Goal: Browse casually

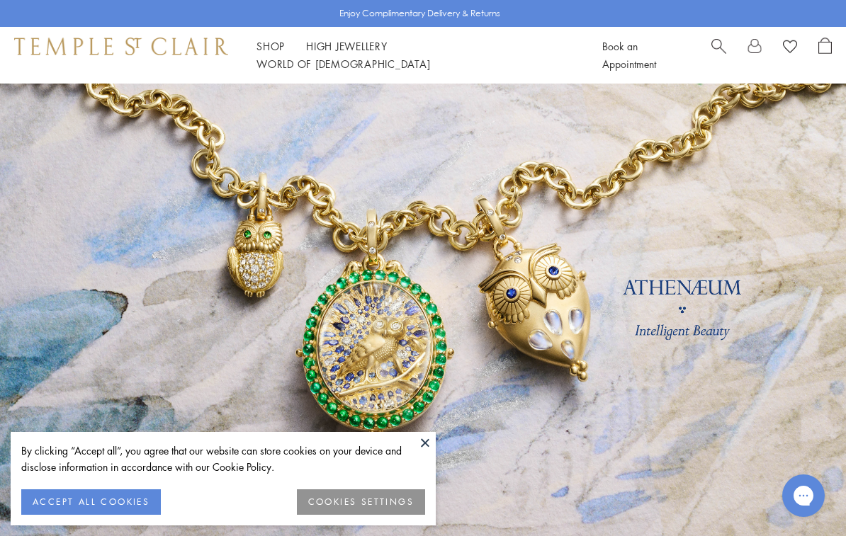
click at [429, 439] on button at bounding box center [424, 442] width 21 height 21
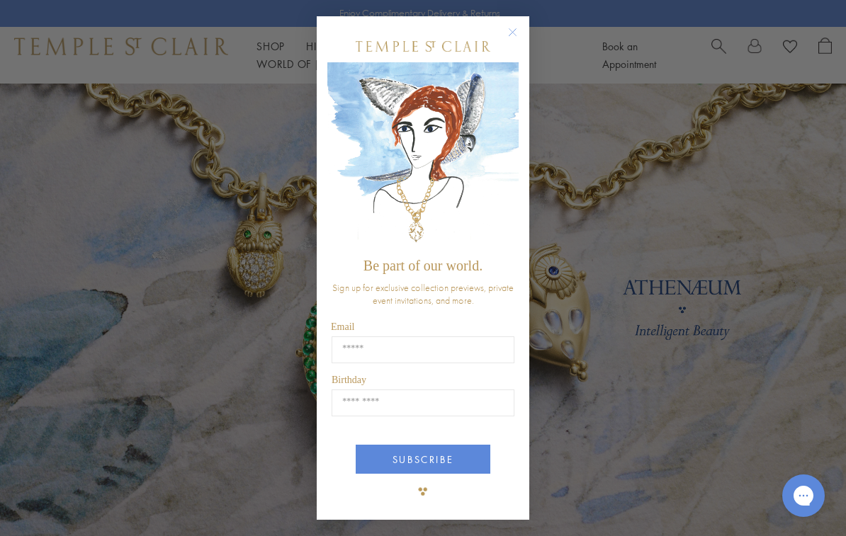
click at [510, 26] on circle "Close dialog" at bounding box center [512, 31] width 17 height 17
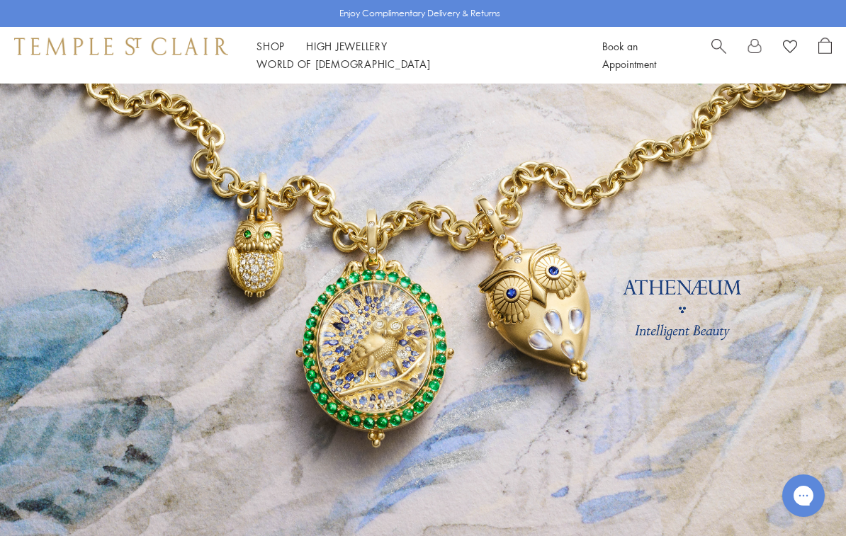
click at [269, 53] on link "Shop Shop" at bounding box center [270, 46] width 28 height 14
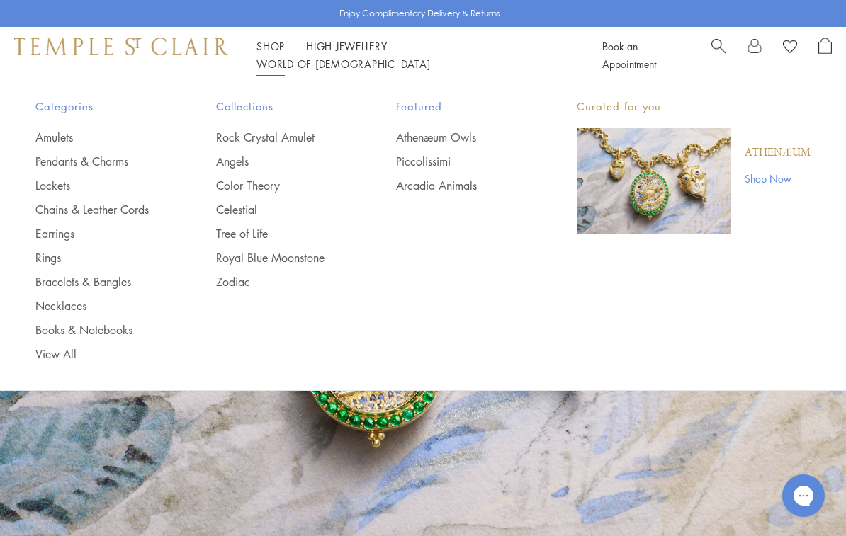
click at [113, 161] on link "Pendants & Charms" at bounding box center [97, 162] width 124 height 16
click at [78, 312] on link "Necklaces" at bounding box center [97, 306] width 124 height 16
click at [77, 359] on link "View All" at bounding box center [97, 354] width 124 height 16
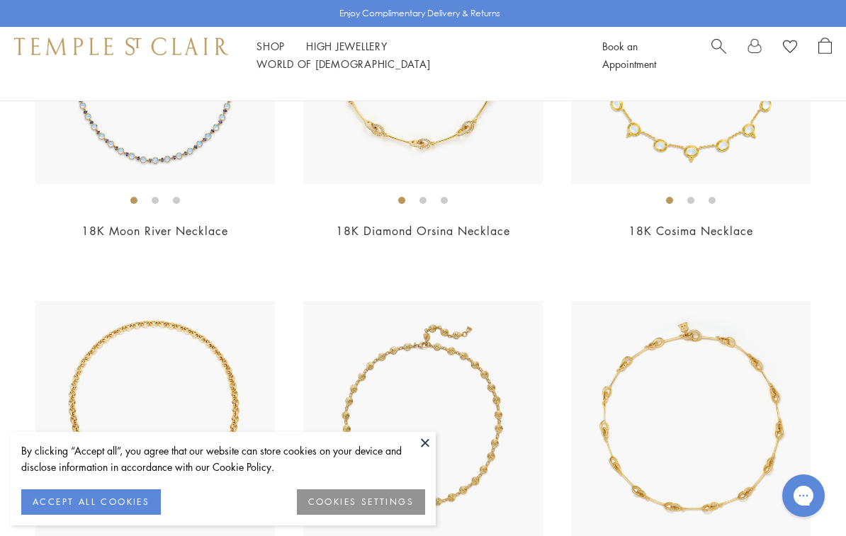
scroll to position [3871, 0]
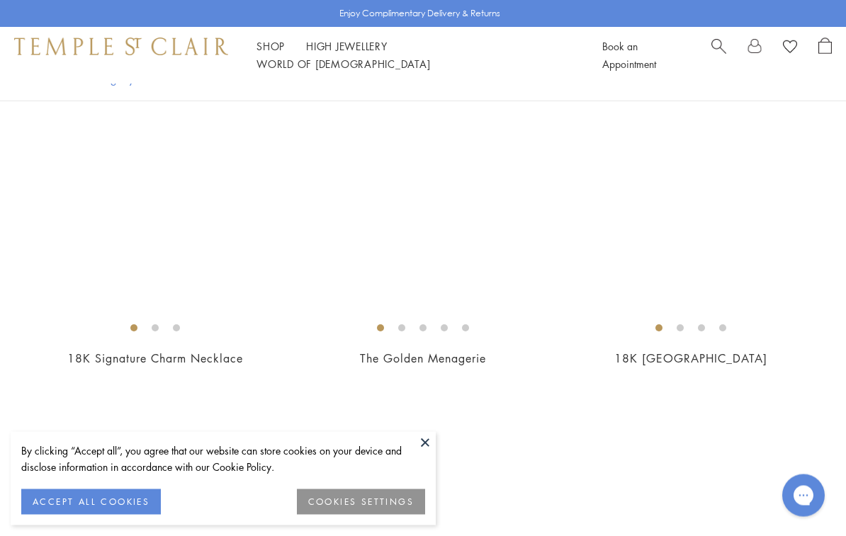
scroll to position [6990, 0]
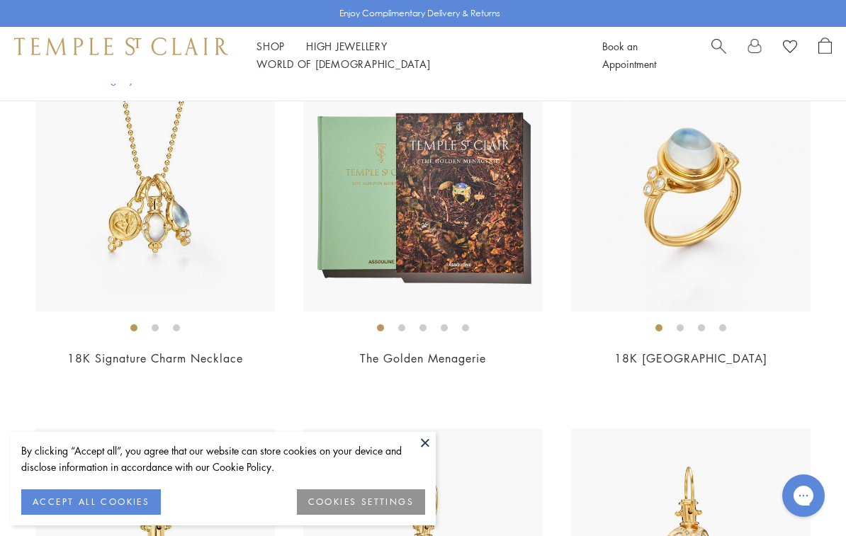
click at [428, 453] on button at bounding box center [424, 442] width 21 height 21
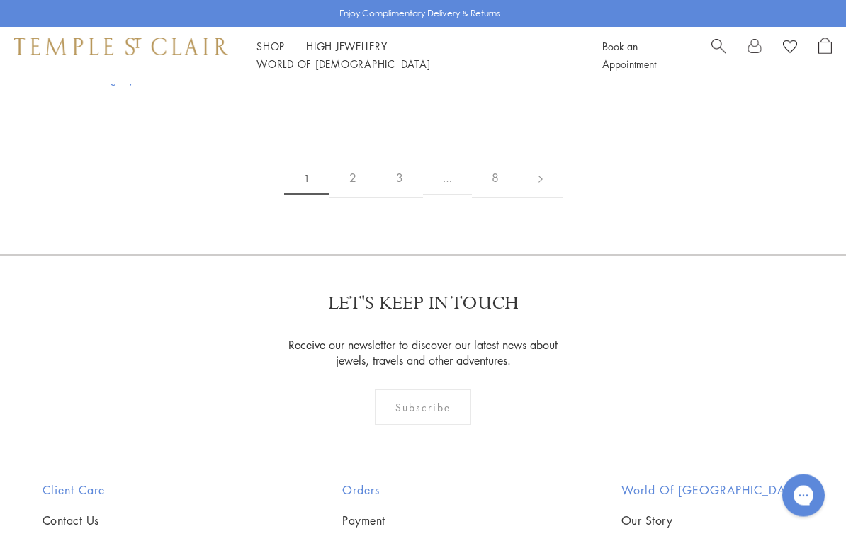
scroll to position [9797, 0]
click at [538, 172] on link at bounding box center [541, 178] width 44 height 39
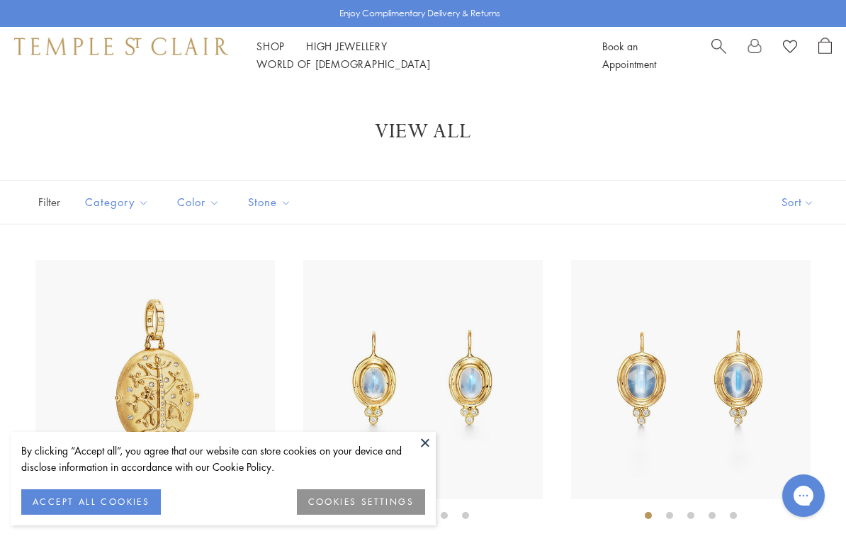
click at [551, 327] on div "18K Medium Blue Moonstone Classic Temple Earrings $5,700" at bounding box center [677, 425] width 268 height 330
click at [376, 53] on link "High Jewellery High Jewellery" at bounding box center [346, 46] width 81 height 14
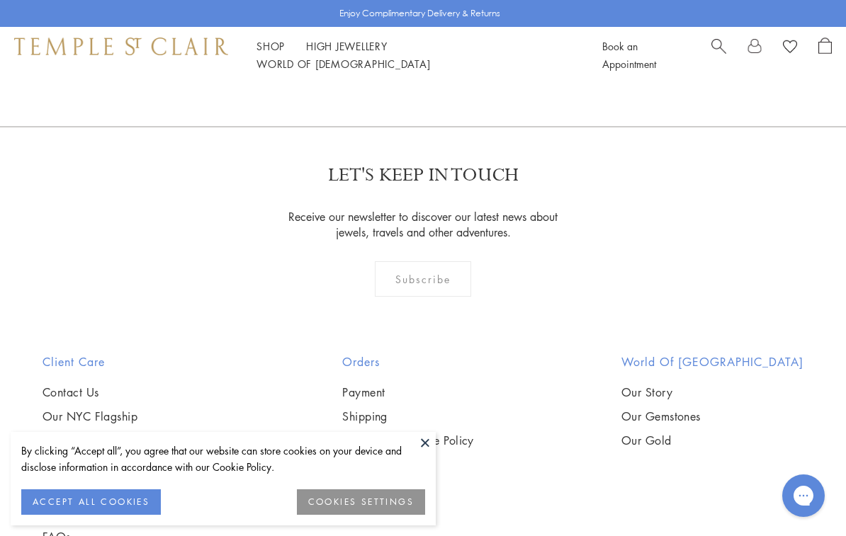
scroll to position [1080, 0]
